Goal: Task Accomplishment & Management: Manage account settings

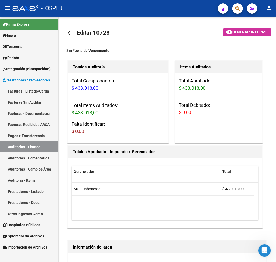
scroll to position [230, 0]
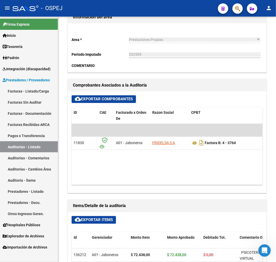
click at [33, 46] on link "Tesorería" at bounding box center [29, 46] width 58 height 11
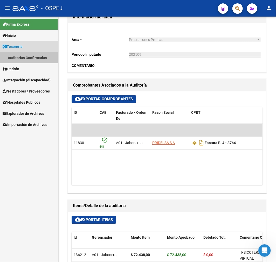
click at [34, 56] on link "Auditorías Confirmadas" at bounding box center [29, 57] width 58 height 11
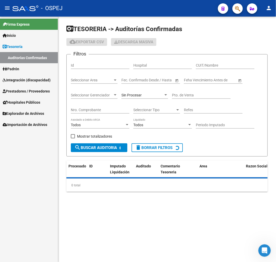
click at [158, 92] on div "Sin Procesar" at bounding box center [144, 93] width 47 height 10
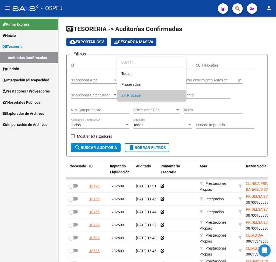
click at [147, 96] on span "Sin Procesar" at bounding box center [151, 95] width 60 height 11
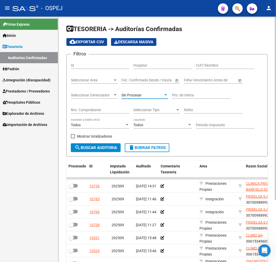
click at [96, 109] on input "Nro. Comprobante" at bounding box center [100, 110] width 59 height 4
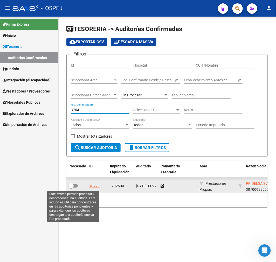
type input "3764"
drag, startPoint x: 76, startPoint y: 183, endPoint x: 83, endPoint y: 159, distance: 25.9
click at [76, 184] on label at bounding box center [72, 186] width 9 height 6
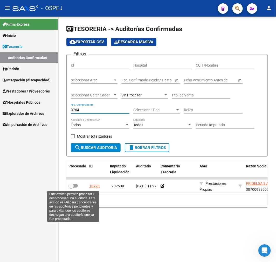
click at [71, 188] on input "checkbox" at bounding box center [71, 188] width 0 height 0
checkbox input "true"
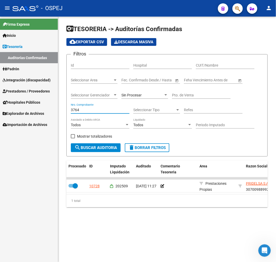
click at [78, 109] on input "3764" at bounding box center [100, 110] width 59 height 4
type input "3763"
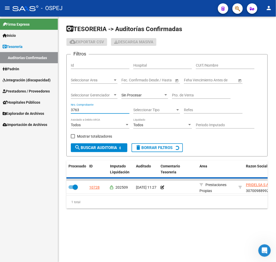
checkbox input "false"
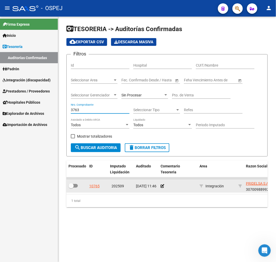
type input "3763"
click at [74, 183] on label at bounding box center [72, 186] width 9 height 6
click at [71, 188] on input "checkbox" at bounding box center [71, 188] width 0 height 0
checkbox input "true"
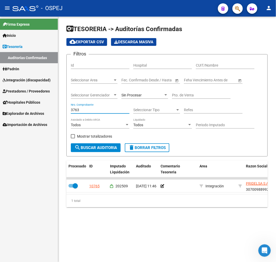
click at [77, 109] on input "3763" at bounding box center [100, 110] width 59 height 4
type input "5831"
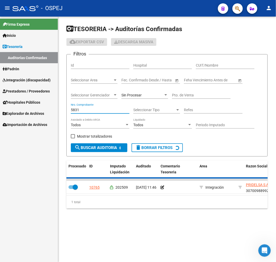
checkbox input "false"
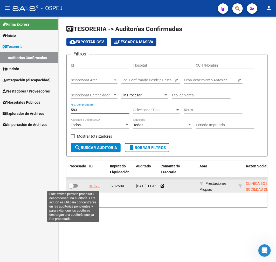
type input "5831"
click at [71, 187] on span at bounding box center [70, 185] width 5 height 5
click at [71, 188] on input "checkbox" at bounding box center [71, 188] width 0 height 0
checkbox input "true"
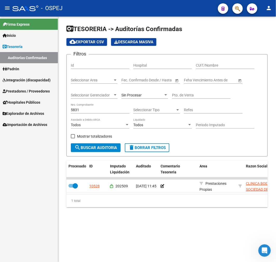
click at [74, 110] on input "5831" at bounding box center [100, 110] width 59 height 4
type input "881"
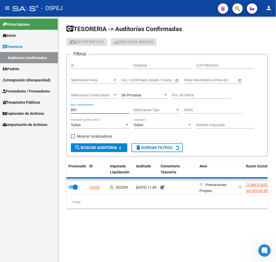
checkbox input "false"
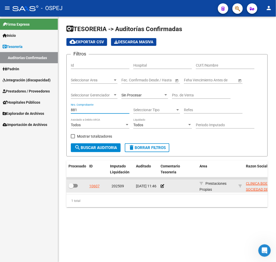
type input "881"
click at [73, 183] on label at bounding box center [72, 186] width 9 height 6
click at [71, 188] on input "checkbox" at bounding box center [71, 188] width 0 height 0
checkbox input "true"
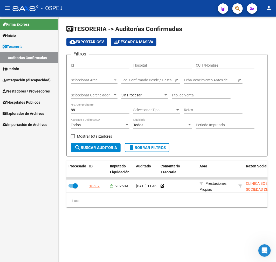
click at [69, 109] on form "Filtros Id Hospital CUIT/Nombre Seleccionar Area Seleccionar Area Fecha inicio …" at bounding box center [166, 105] width 201 height 102
click at [72, 110] on input "881" at bounding box center [100, 110] width 59 height 4
type input "9050"
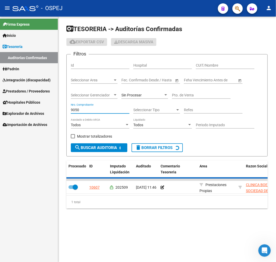
checkbox input "false"
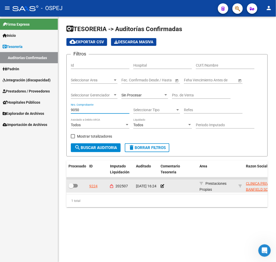
type input "9050"
click at [68, 188] on datatable-body-cell at bounding box center [76, 186] width 21 height 13
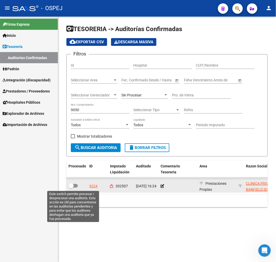
click at [70, 187] on span at bounding box center [70, 185] width 5 height 5
click at [71, 188] on input "checkbox" at bounding box center [71, 188] width 0 height 0
checkbox input "true"
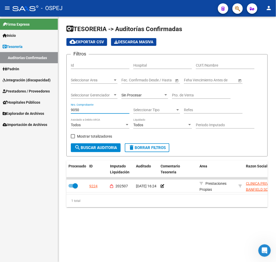
click at [76, 109] on input "9050" at bounding box center [100, 110] width 59 height 4
click at [76, 108] on input "9050" at bounding box center [100, 110] width 59 height 4
type input "368"
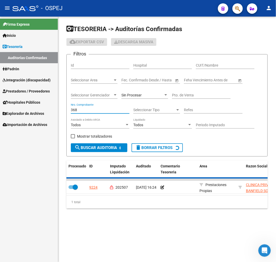
checkbox input "false"
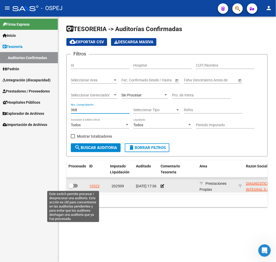
type input "368"
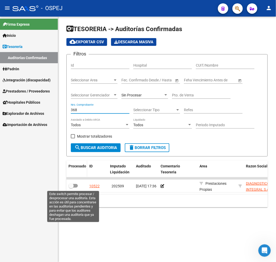
drag, startPoint x: 74, startPoint y: 186, endPoint x: 81, endPoint y: 165, distance: 22.4
click at [74, 186] on span at bounding box center [72, 186] width 9 height 4
click at [71, 188] on input "checkbox" at bounding box center [71, 188] width 0 height 0
checkbox input "true"
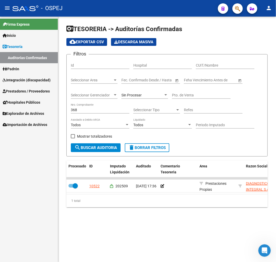
click at [76, 109] on input "368" at bounding box center [100, 110] width 59 height 4
type input "1451"
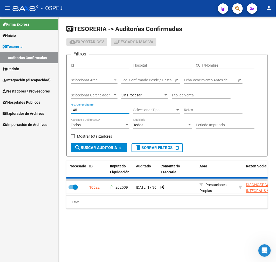
checkbox input "false"
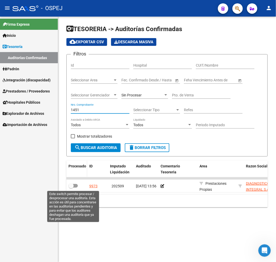
type input "1451"
click at [72, 185] on span at bounding box center [70, 185] width 5 height 5
click at [71, 188] on input "checkbox" at bounding box center [71, 188] width 0 height 0
checkbox input "true"
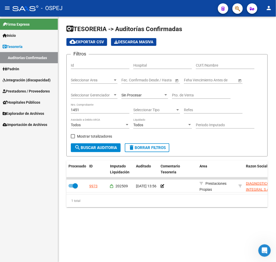
click at [76, 110] on input "1451" at bounding box center [100, 110] width 59 height 4
type input "2637"
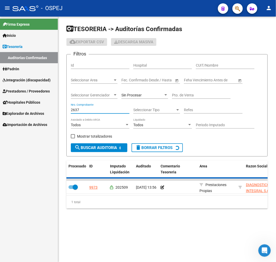
checkbox input "false"
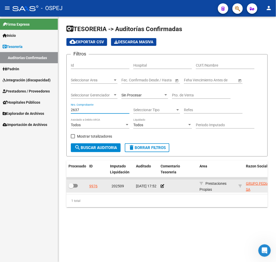
type input "2637"
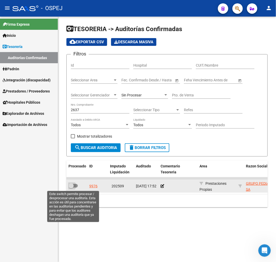
click at [75, 185] on span at bounding box center [72, 186] width 9 height 4
click at [71, 188] on input "checkbox" at bounding box center [71, 188] width 0 height 0
checkbox input "true"
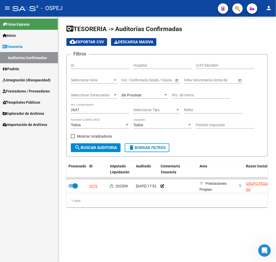
click at [74, 111] on input "2637" at bounding box center [100, 110] width 59 height 4
type input "2873"
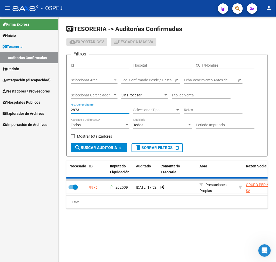
checkbox input "false"
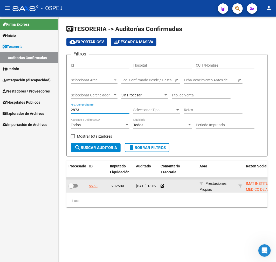
type input "2873"
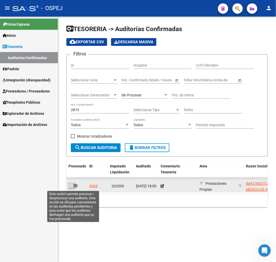
click at [73, 187] on span at bounding box center [70, 185] width 5 height 5
click at [71, 188] on input "checkbox" at bounding box center [71, 188] width 0 height 0
checkbox input "true"
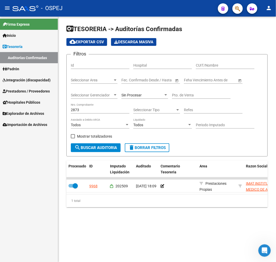
click at [76, 110] on input "2873" at bounding box center [100, 110] width 59 height 4
type input "130"
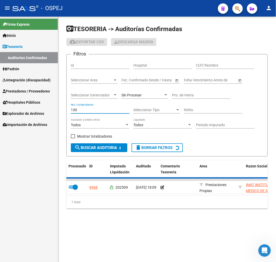
checkbox input "false"
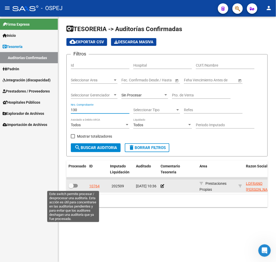
type input "130"
click at [73, 183] on span at bounding box center [70, 185] width 5 height 5
click at [71, 188] on input "checkbox" at bounding box center [71, 188] width 0 height 0
checkbox input "true"
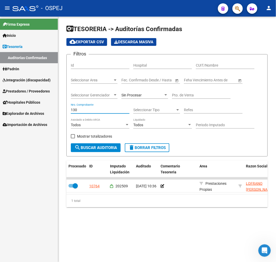
click at [85, 109] on input "130" at bounding box center [100, 110] width 59 height 4
type input "131"
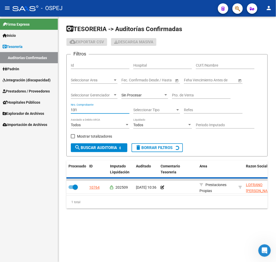
checkbox input "false"
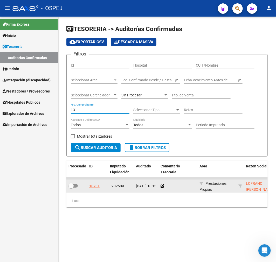
type input "131"
click at [77, 185] on span at bounding box center [72, 186] width 9 height 4
click at [71, 188] on input "checkbox" at bounding box center [71, 188] width 0 height 0
checkbox input "true"
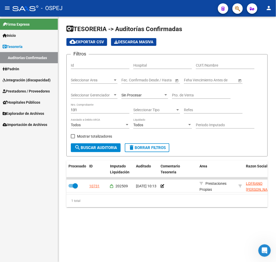
click at [84, 108] on div "131 Nro. Comprobante" at bounding box center [100, 108] width 59 height 10
type input "132"
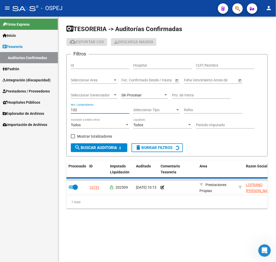
checkbox input "false"
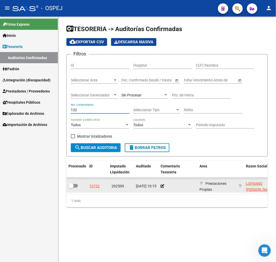
type input "132"
click at [72, 181] on datatable-body-cell at bounding box center [76, 186] width 21 height 13
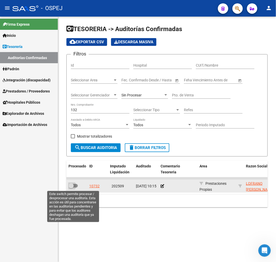
click at [73, 184] on span at bounding box center [70, 185] width 5 height 5
click at [71, 188] on input "checkbox" at bounding box center [71, 188] width 0 height 0
checkbox input "true"
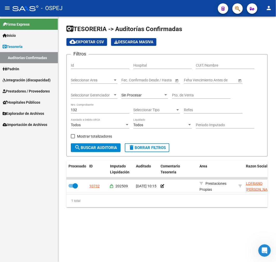
click at [74, 108] on input "132" at bounding box center [100, 110] width 59 height 4
type input "26184"
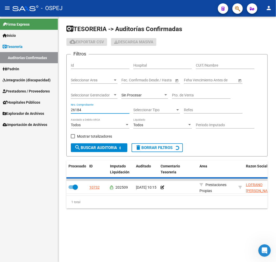
checkbox input "false"
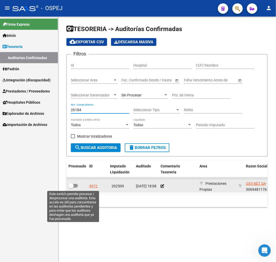
type input "26184"
click at [73, 184] on span at bounding box center [70, 185] width 5 height 5
click at [71, 188] on input "checkbox" at bounding box center [71, 188] width 0 height 0
checkbox input "true"
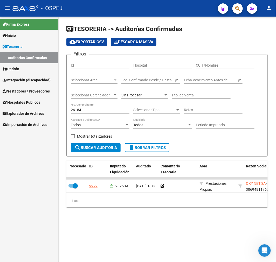
click at [76, 111] on input "26184" at bounding box center [100, 110] width 59 height 4
type input "4891"
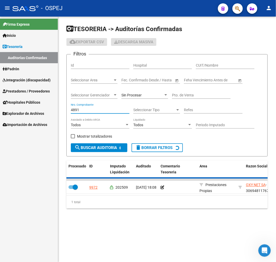
checkbox input "false"
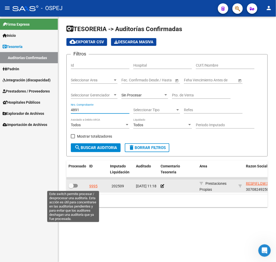
type input "4891"
click at [74, 187] on span at bounding box center [72, 186] width 9 height 4
click at [71, 188] on input "checkbox" at bounding box center [71, 188] width 0 height 0
checkbox input "true"
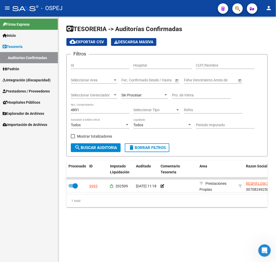
click at [74, 110] on input "4891" at bounding box center [100, 110] width 59 height 4
type input "8779"
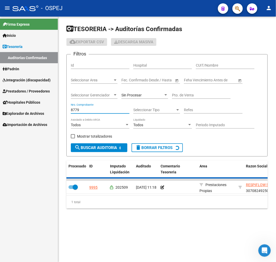
checkbox input "false"
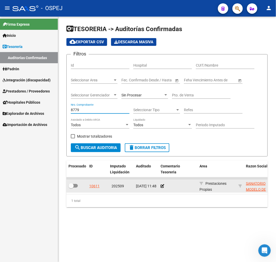
type input "8779"
click at [71, 190] on datatable-body-cell at bounding box center [76, 186] width 21 height 13
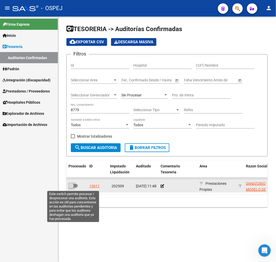
click at [73, 185] on span at bounding box center [70, 185] width 5 height 5
click at [71, 188] on input "checkbox" at bounding box center [71, 188] width 0 height 0
checkbox input "true"
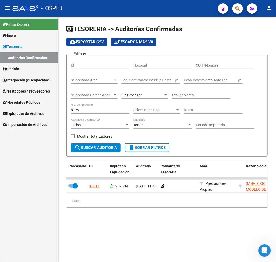
click at [77, 110] on input "8779" at bounding box center [100, 110] width 59 height 4
type input "8785"
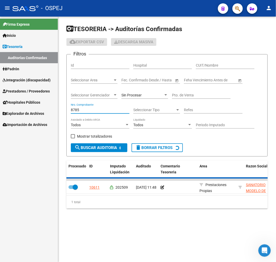
checkbox input "false"
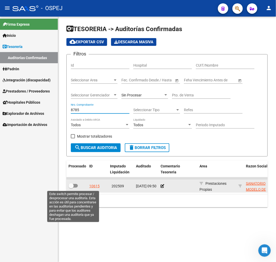
type input "8785"
click at [72, 187] on span at bounding box center [70, 185] width 5 height 5
click at [71, 188] on input "checkbox" at bounding box center [71, 188] width 0 height 0
checkbox input "true"
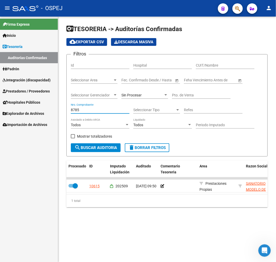
drag, startPoint x: 75, startPoint y: 110, endPoint x: 77, endPoint y: 106, distance: 4.4
click at [76, 108] on input "8785" at bounding box center [100, 110] width 59 height 4
click at [77, 106] on div "8785 Nro. Comprobante" at bounding box center [100, 108] width 59 height 10
click at [72, 112] on input "8785" at bounding box center [100, 110] width 59 height 4
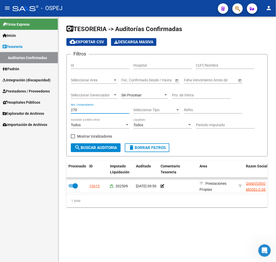
type input "2703"
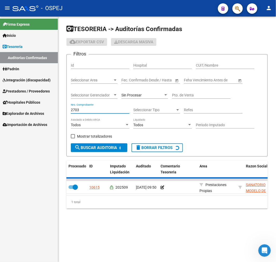
checkbox input "false"
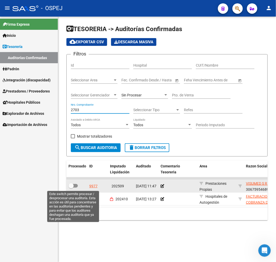
type input "2703"
click at [72, 186] on span at bounding box center [70, 185] width 5 height 5
click at [71, 188] on input "checkbox" at bounding box center [71, 188] width 0 height 0
checkbox input "true"
